Goal: Information Seeking & Learning: Learn about a topic

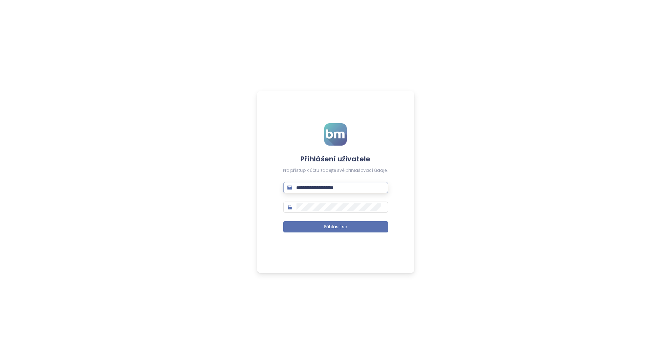
click at [331, 187] on input "**********" at bounding box center [340, 188] width 87 height 8
type input "**********"
click at [343, 228] on span "Přihlásit se" at bounding box center [335, 227] width 23 height 7
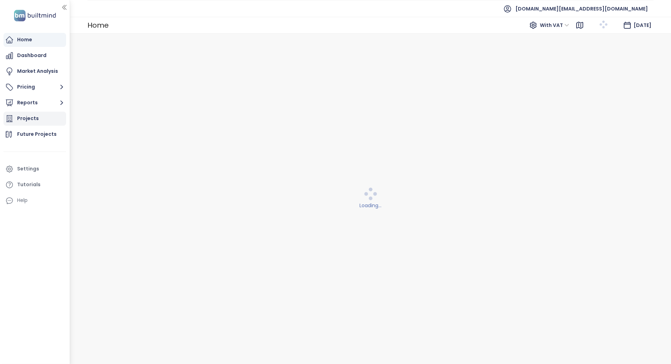
click at [36, 114] on div "Projects" at bounding box center [28, 118] width 22 height 9
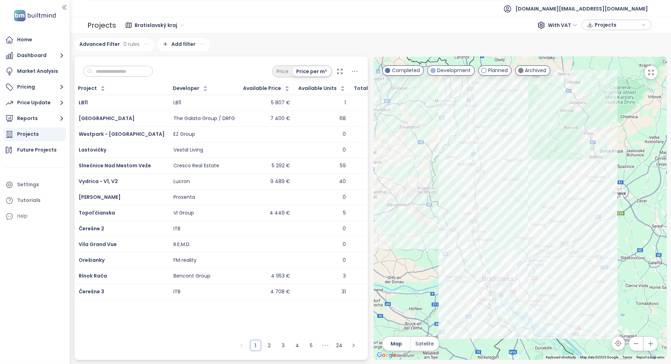
click at [151, 28] on span "Bratislavský kraj" at bounding box center [159, 25] width 49 height 10
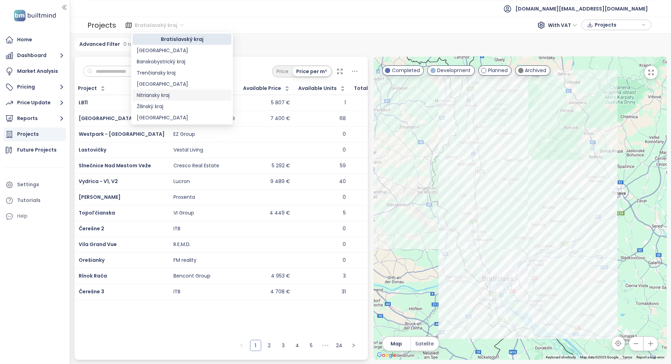
click at [159, 93] on div "Nitriansky kraj" at bounding box center [182, 95] width 91 height 8
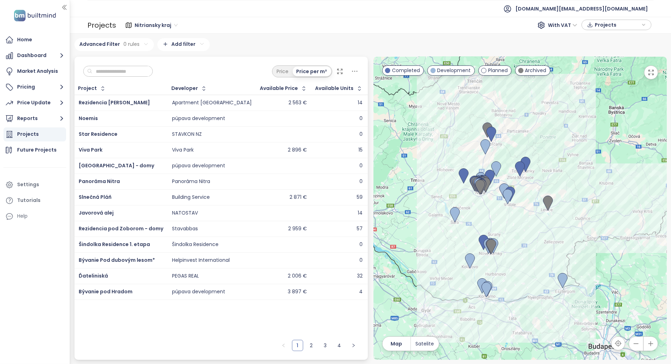
click at [131, 62] on div "Price Price per m²" at bounding box center [222, 70] width 294 height 26
click at [128, 72] on input "text" at bounding box center [120, 71] width 57 height 10
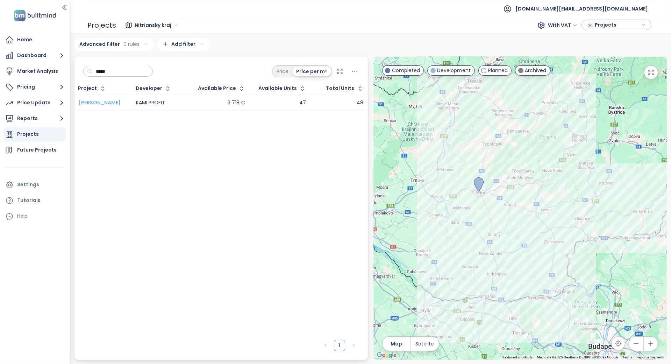
type input "*****"
click at [104, 104] on span "[PERSON_NAME]" at bounding box center [100, 102] width 42 height 7
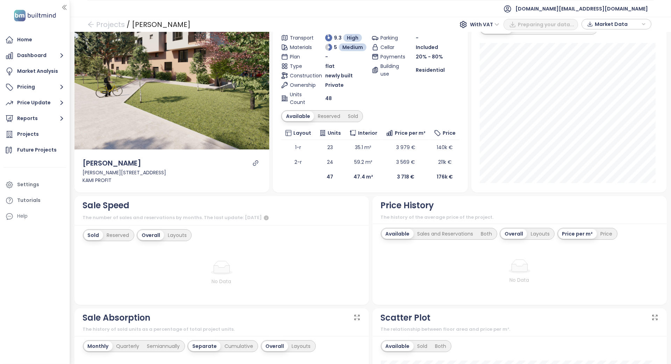
scroll to position [186, 0]
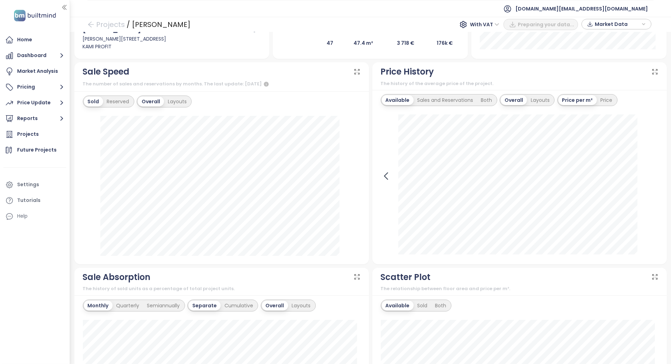
click at [381, 179] on icon at bounding box center [386, 176] width 10 height 10
click at [385, 176] on icon at bounding box center [386, 176] width 3 height 7
click at [648, 172] on icon at bounding box center [653, 176] width 10 height 10
click at [642, 172] on div at bounding box center [520, 184] width 278 height 141
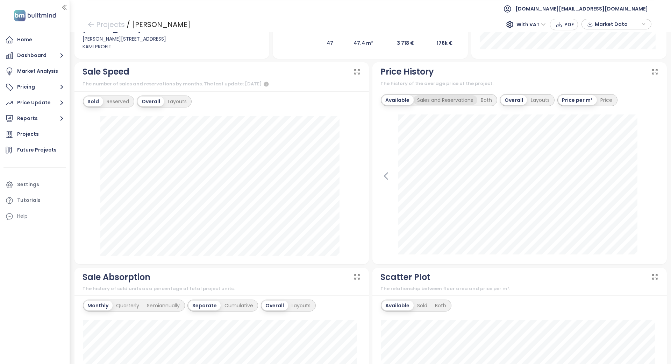
click at [443, 97] on div "Sales and Reservations" at bounding box center [446, 100] width 64 height 10
click at [381, 177] on icon at bounding box center [386, 176] width 10 height 10
click at [652, 173] on icon at bounding box center [653, 176] width 3 height 7
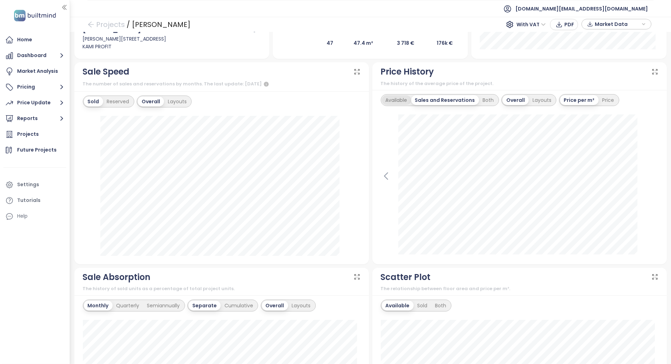
click at [407, 100] on div "Available" at bounding box center [396, 100] width 29 height 10
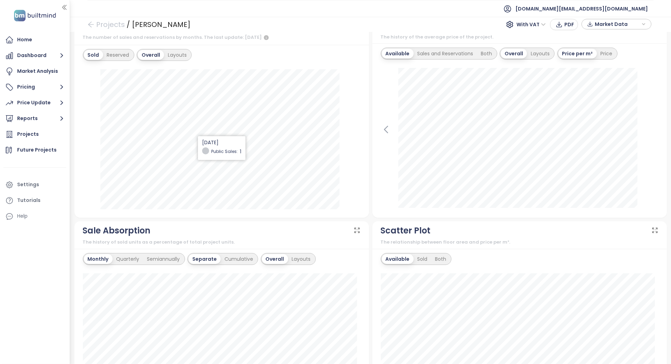
scroll to position [93, 0]
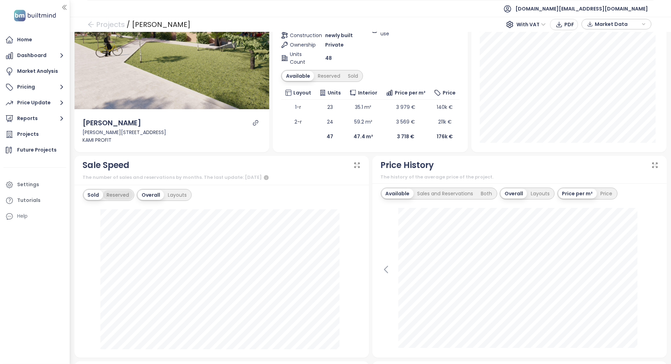
click at [122, 195] on div "Reserved" at bounding box center [118, 195] width 30 height 10
click at [95, 192] on div "Sold" at bounding box center [93, 195] width 18 height 10
click at [605, 194] on div "Price" at bounding box center [607, 194] width 20 height 10
click at [645, 247] on div "[DATE] Available: 141 795 €" at bounding box center [520, 278] width 278 height 141
click at [635, 175] on div "The history of the average price of the project." at bounding box center [520, 177] width 278 height 7
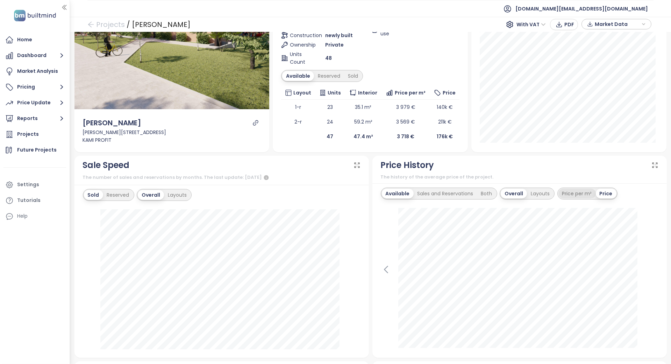
click at [580, 191] on div "Price per m²" at bounding box center [577, 194] width 37 height 10
click at [446, 196] on div "Sales and Reservations" at bounding box center [446, 194] width 64 height 10
click at [491, 191] on div "Both" at bounding box center [488, 194] width 19 height 10
click at [540, 192] on div "Layouts" at bounding box center [539, 194] width 27 height 10
click at [501, 191] on div "Overall" at bounding box center [494, 194] width 25 height 10
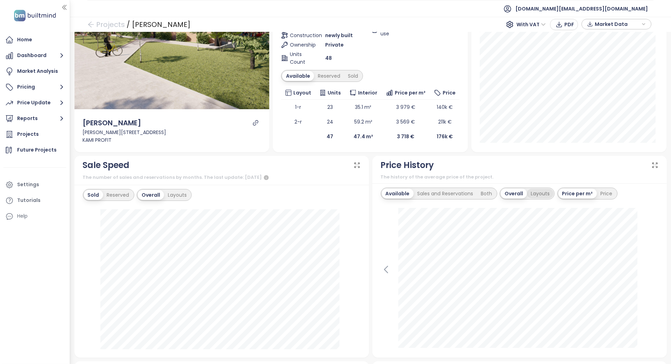
click at [527, 189] on div "Layouts" at bounding box center [540, 194] width 27 height 10
click at [456, 192] on div "Sales and Reservations" at bounding box center [446, 194] width 64 height 10
click at [580, 195] on div "Price" at bounding box center [590, 194] width 20 height 10
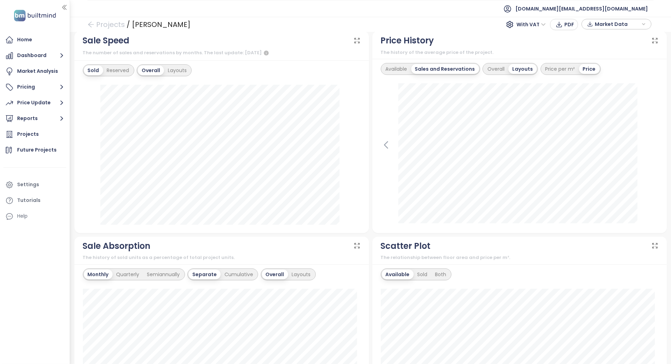
scroll to position [0, 0]
